Goal: Task Accomplishment & Management: Complete application form

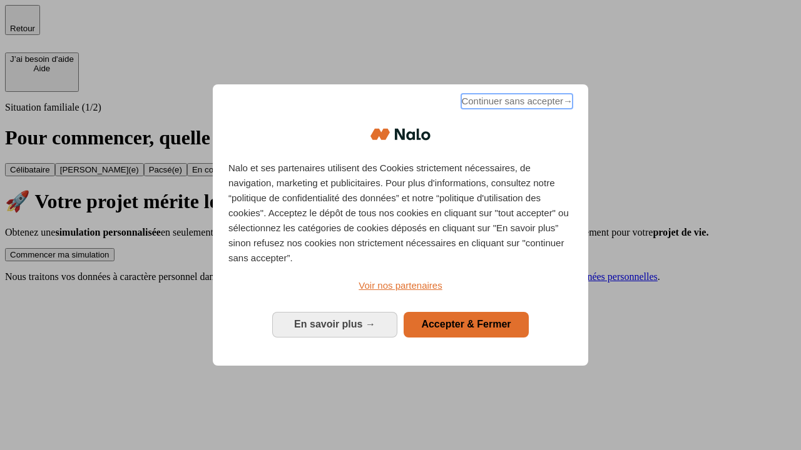
click at [515, 103] on span "Continuer sans accepter →" at bounding box center [516, 101] width 111 height 15
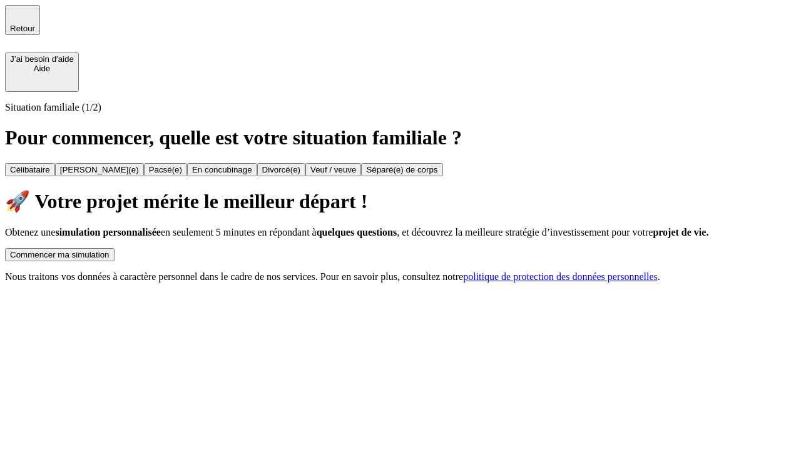
click at [109, 250] on div "Commencer ma simulation" at bounding box center [59, 254] width 99 height 9
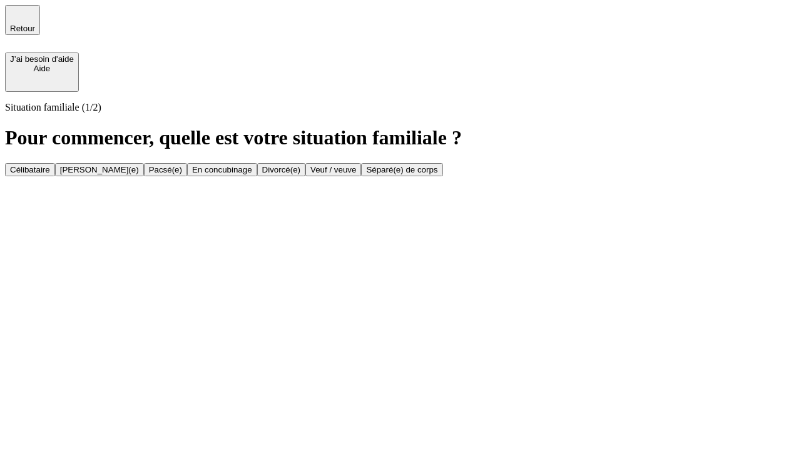
click at [139, 165] on div "[PERSON_NAME](e)" at bounding box center [99, 169] width 79 height 9
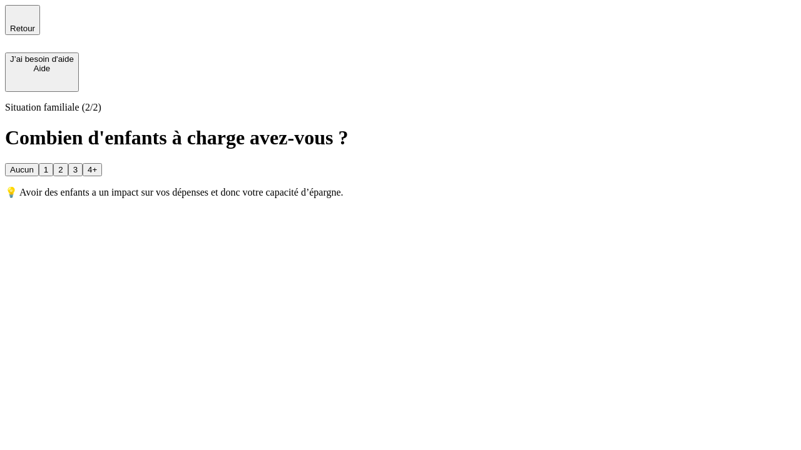
click at [48, 165] on div "1" at bounding box center [46, 169] width 4 height 9
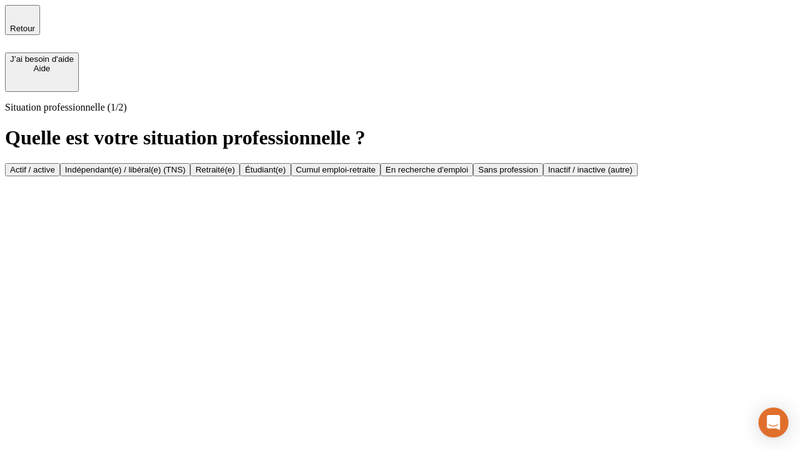
click at [55, 165] on div "Actif / active" at bounding box center [32, 169] width 45 height 9
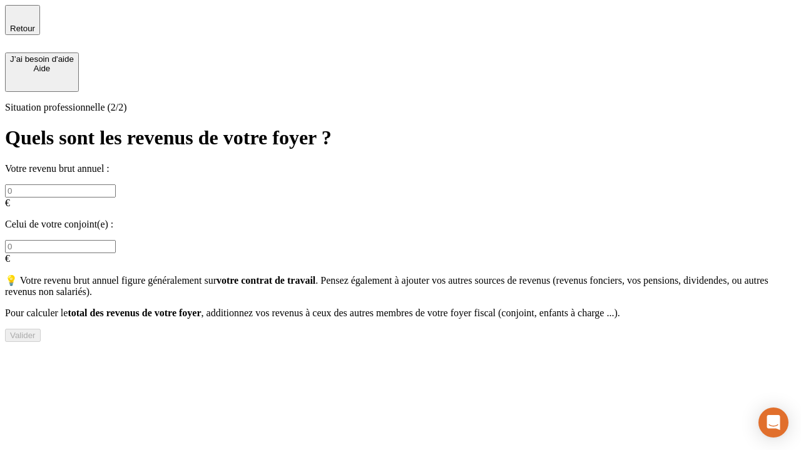
click at [116, 185] on input "text" at bounding box center [60, 191] width 111 height 13
type input "30 000"
click at [116, 240] on input "text" at bounding box center [60, 246] width 111 height 13
type input "40 000"
click at [36, 333] on div "Valider" at bounding box center [23, 335] width 26 height 9
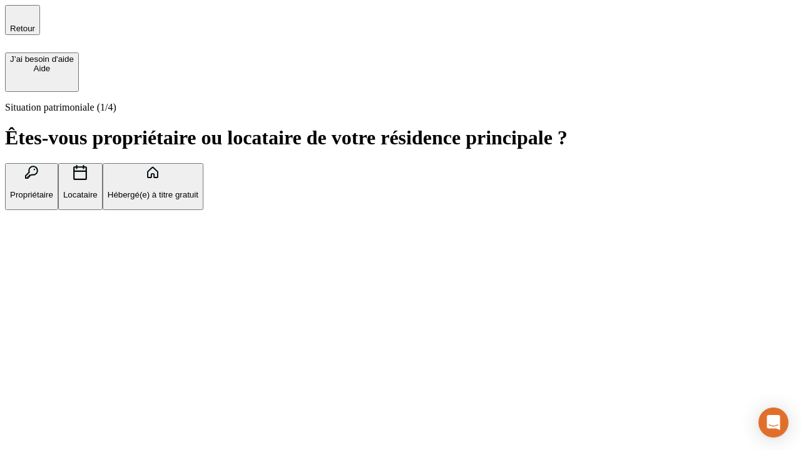
click at [53, 190] on p "Propriétaire" at bounding box center [31, 194] width 43 height 9
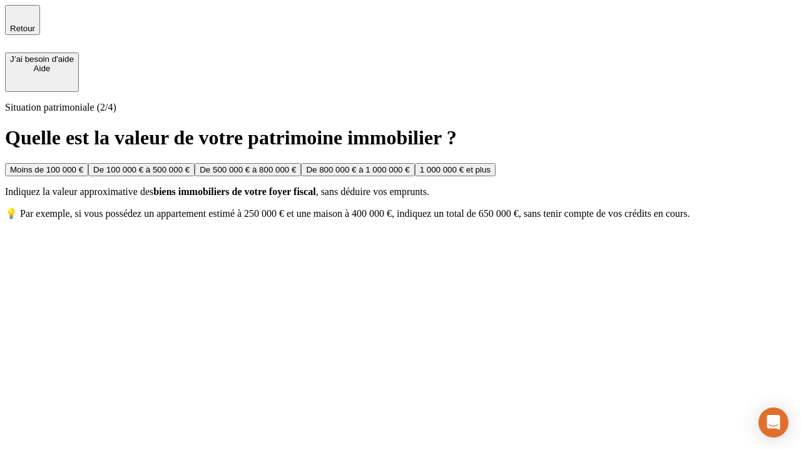
click at [190, 165] on div "De 100 000 € à 500 000 €" at bounding box center [141, 169] width 96 height 9
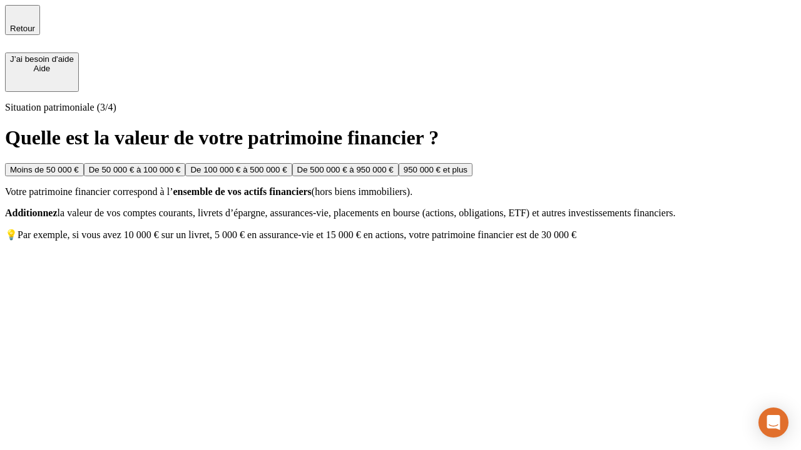
click at [79, 165] on div "Moins de 50 000 €" at bounding box center [44, 169] width 69 height 9
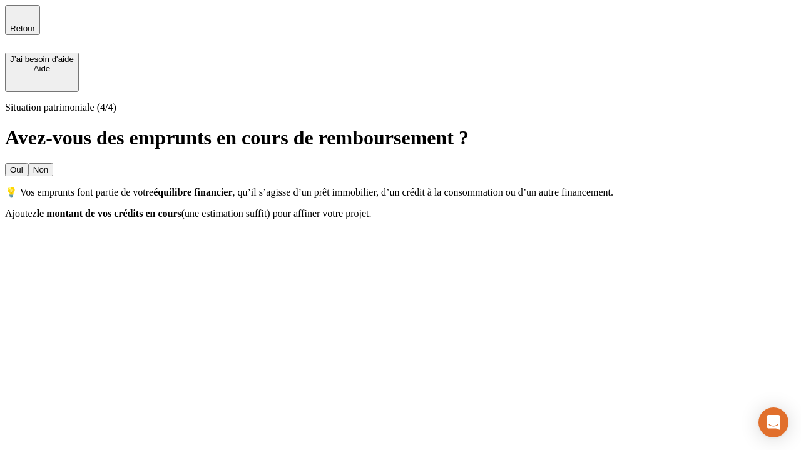
click at [23, 165] on div "Oui" at bounding box center [16, 169] width 13 height 9
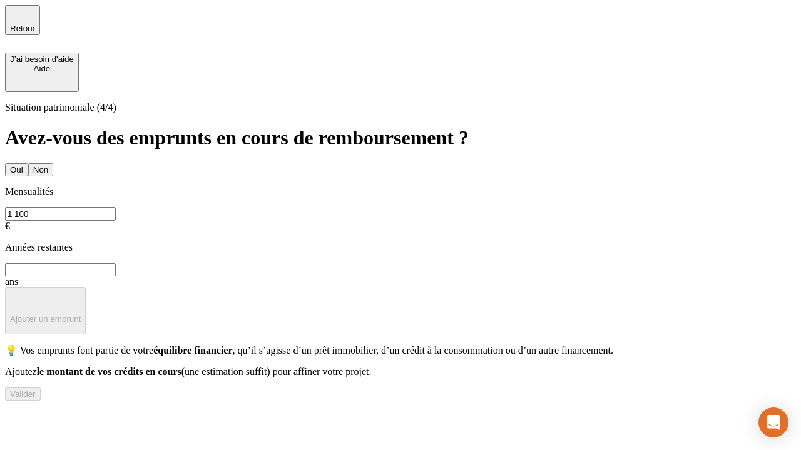
type input "1 100"
type input "20"
click at [36, 399] on div "Valider" at bounding box center [23, 394] width 26 height 9
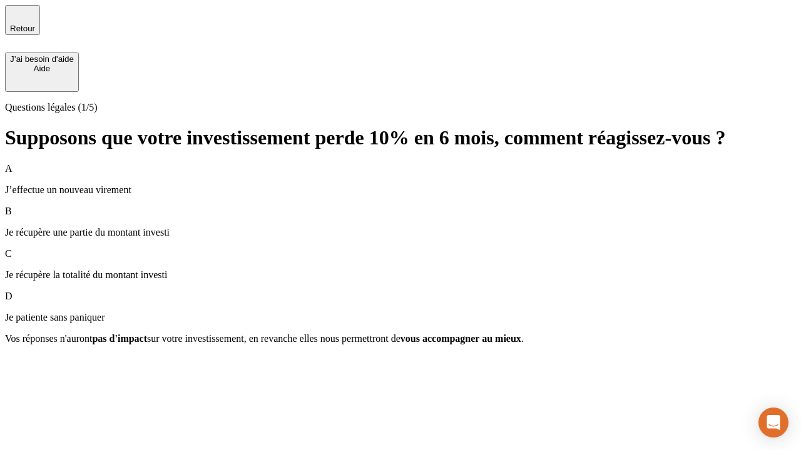
click at [400, 227] on p "Je récupère une partie du montant investi" at bounding box center [400, 232] width 791 height 11
click at [38, 366] on div "Suivant" at bounding box center [24, 361] width 28 height 9
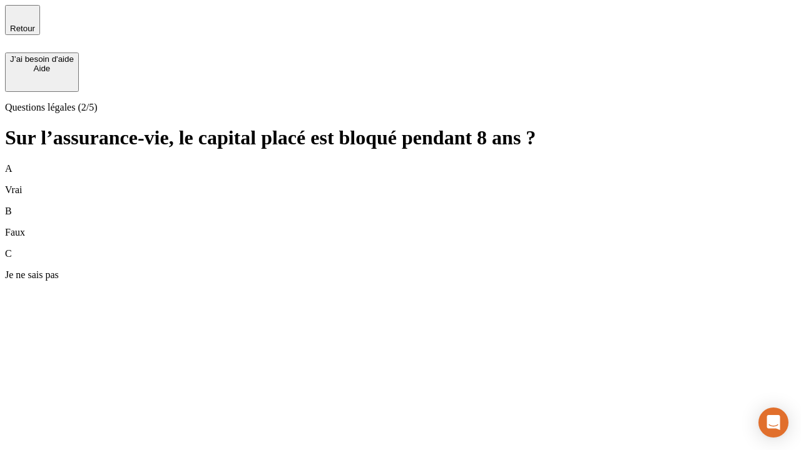
click at [400, 163] on div "A Vrai" at bounding box center [400, 179] width 791 height 33
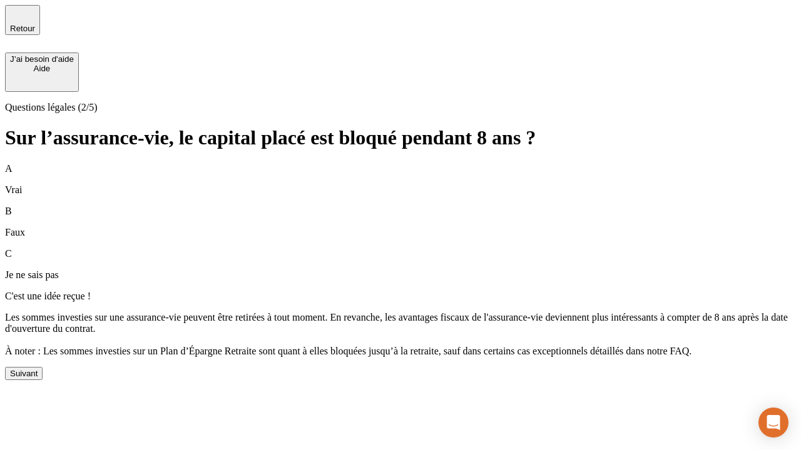
click at [38, 378] on div "Suivant" at bounding box center [24, 373] width 28 height 9
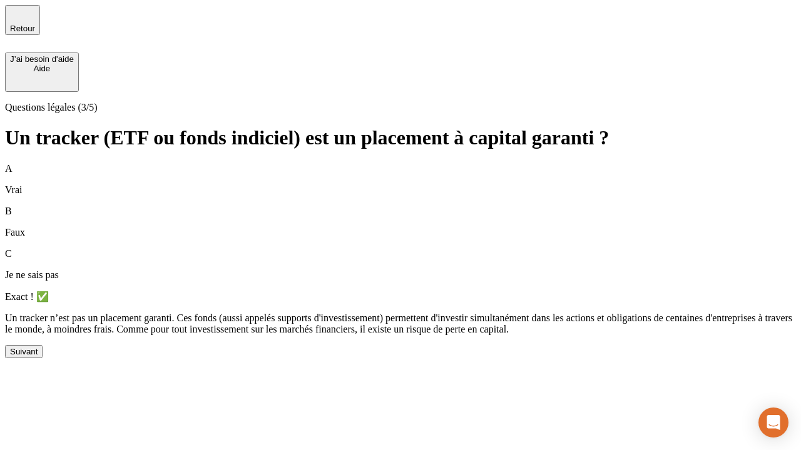
click at [38, 357] on div "Suivant" at bounding box center [24, 351] width 28 height 9
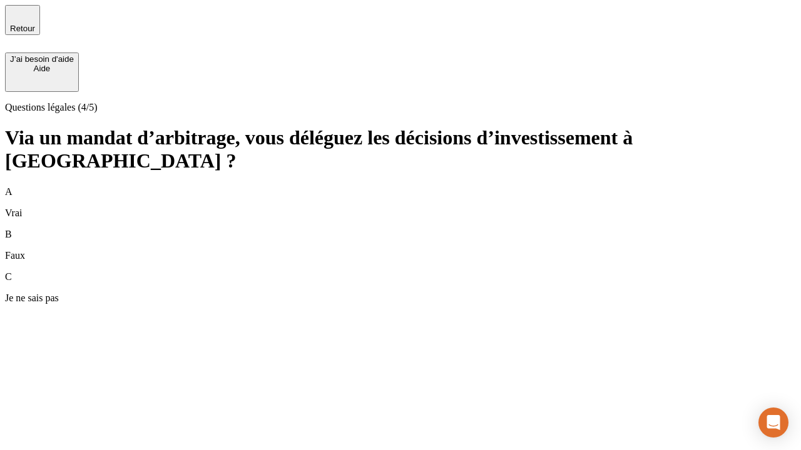
click at [400, 186] on div "A Vrai" at bounding box center [400, 202] width 791 height 33
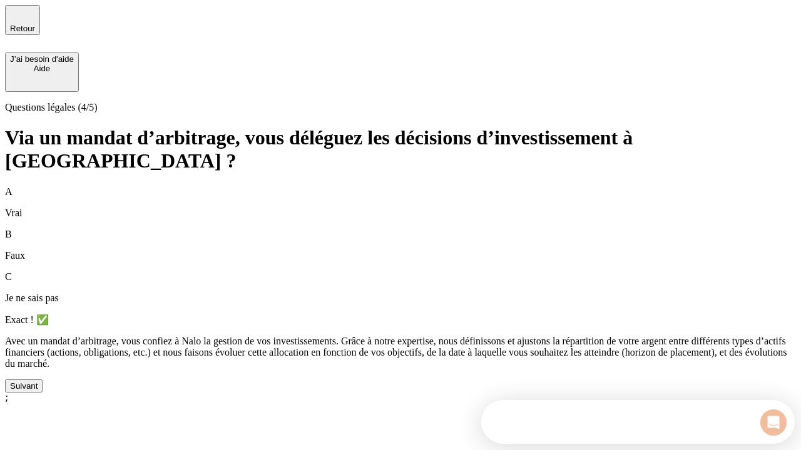
click at [38, 391] on div "Suivant" at bounding box center [24, 386] width 28 height 9
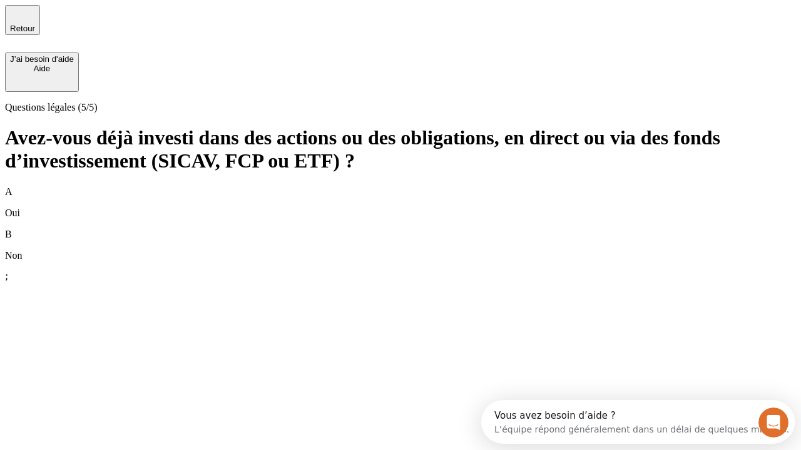
click at [400, 229] on div "B Non" at bounding box center [400, 245] width 791 height 33
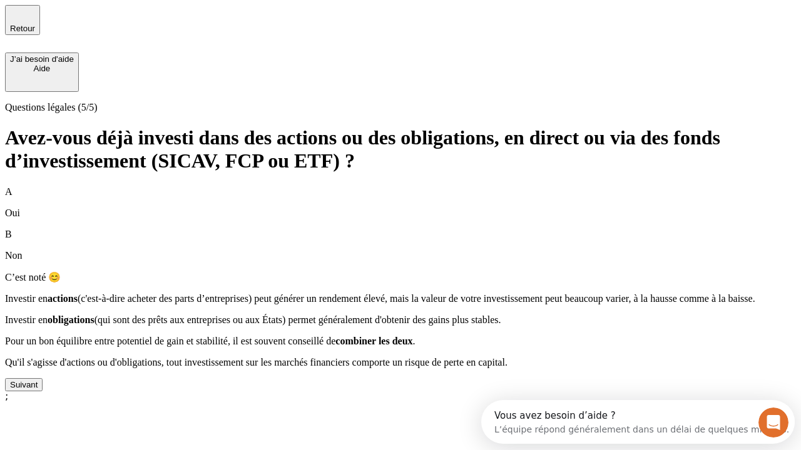
click at [38, 390] on div "Suivant" at bounding box center [24, 384] width 28 height 9
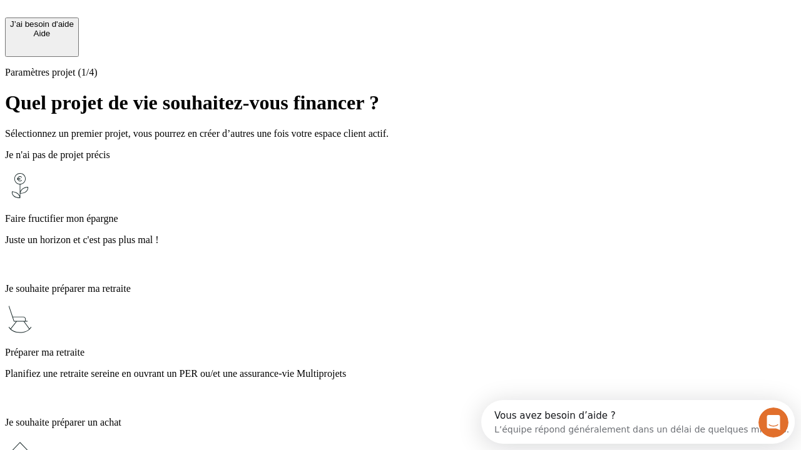
scroll to position [11, 0]
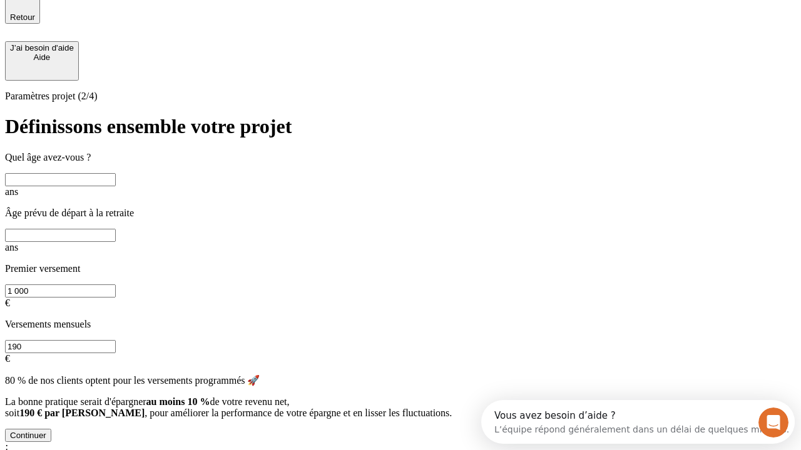
click at [116, 173] on input "text" at bounding box center [60, 179] width 111 height 13
type input "40"
click at [116, 229] on input "text" at bounding box center [60, 235] width 111 height 13
type input "62"
click at [116, 285] on input "1 000" at bounding box center [60, 291] width 111 height 13
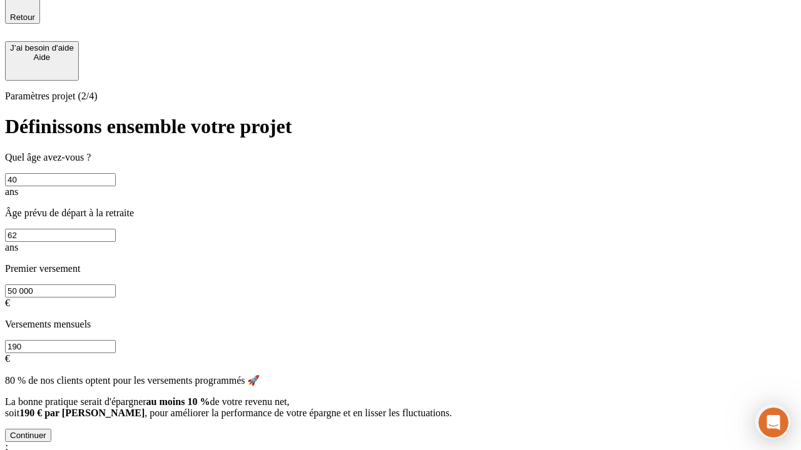
type input "50 000"
click at [116, 340] on input "190" at bounding box center [60, 346] width 111 height 13
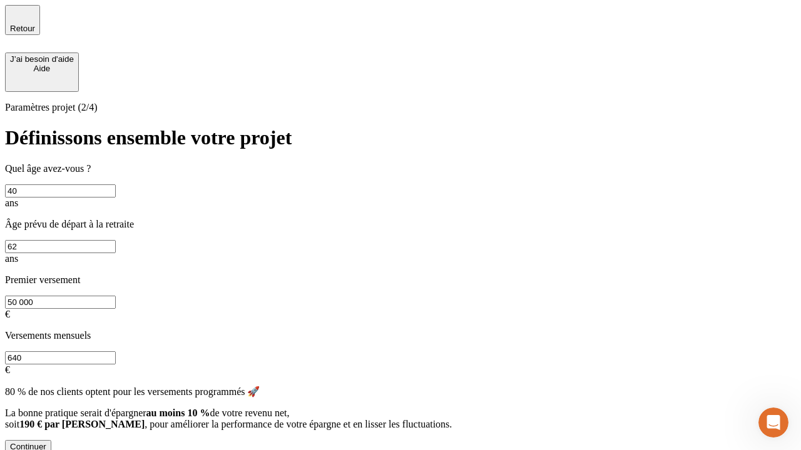
type input "640"
click at [46, 442] on div "Continuer" at bounding box center [28, 446] width 36 height 9
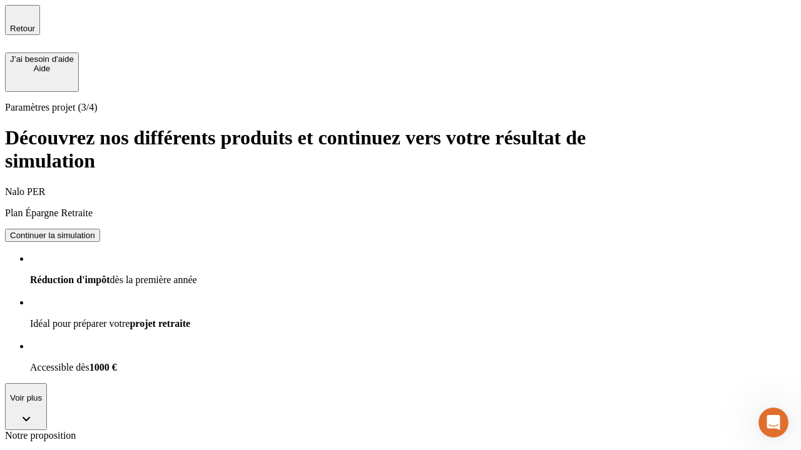
click at [95, 231] on div "Continuer la simulation" at bounding box center [52, 235] width 85 height 9
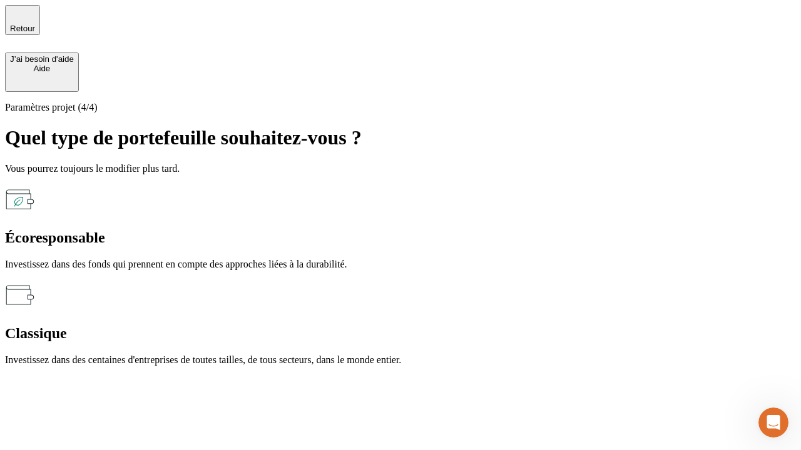
click at [536, 325] on div "Classique" at bounding box center [400, 333] width 791 height 17
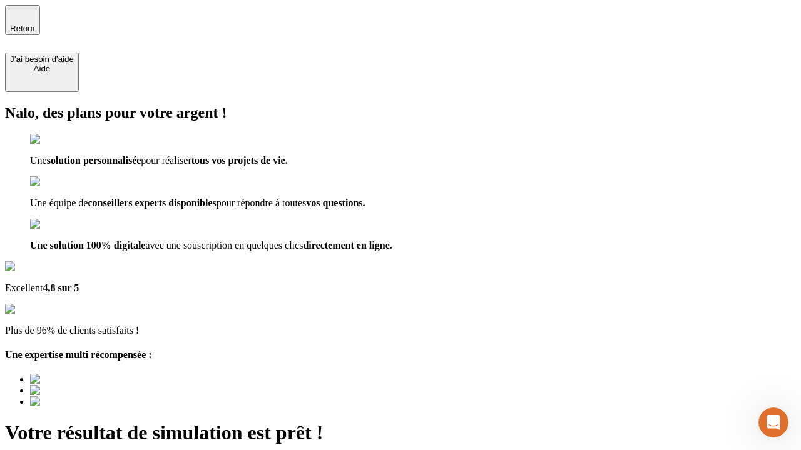
type input "[EMAIL_ADDRESS][DOMAIN_NAME]"
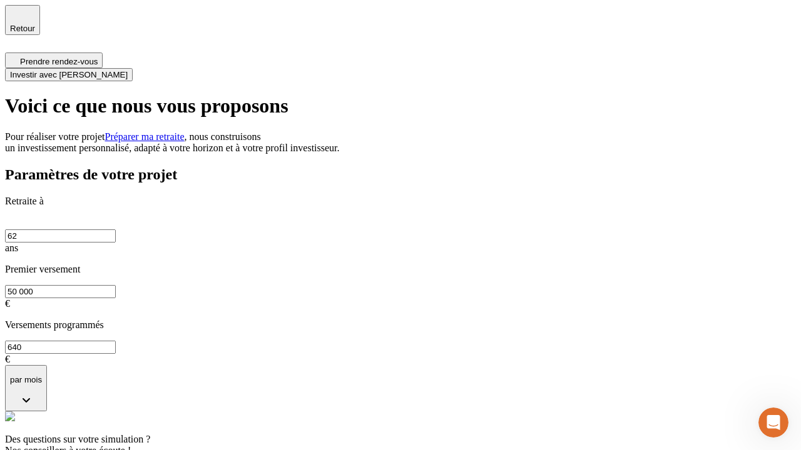
click at [128, 70] on span "Investir avec [PERSON_NAME]" at bounding box center [69, 74] width 118 height 9
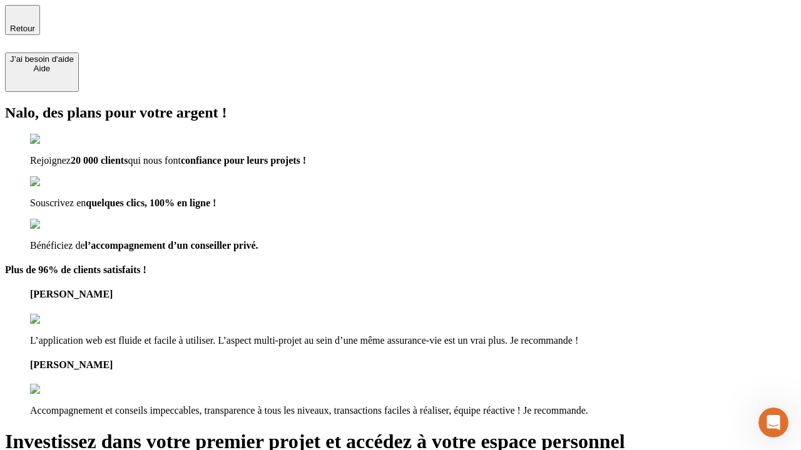
type input "[EMAIL_ADDRESS][DOMAIN_NAME]"
